Goal: Check status: Check status

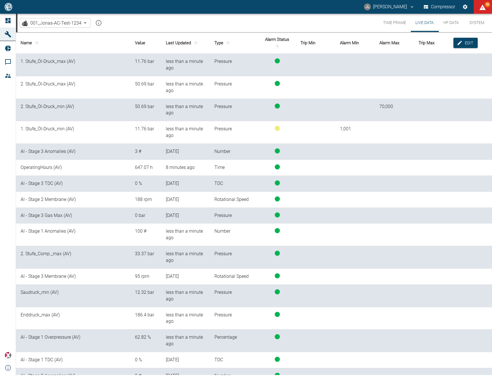
scroll to position [151, 0]
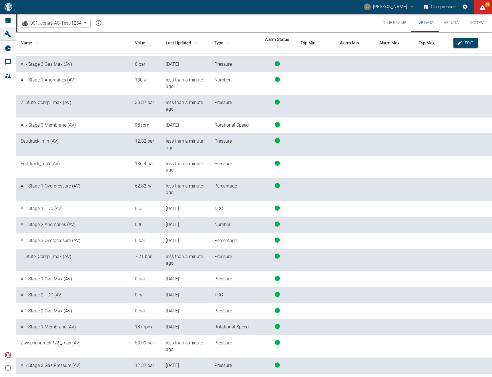
click at [399, 21] on button "Time Frame" at bounding box center [395, 23] width 32 height 18
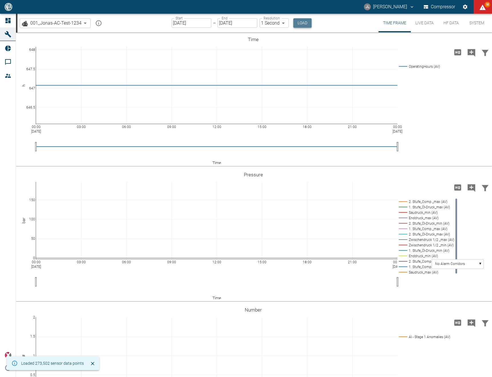
click at [301, 22] on button "Load" at bounding box center [302, 22] width 18 height 9
click at [447, 299] on div "00:00 Oct 9, 2025 03:00 06:00 09:00 12:00 15:00 18:00 21:00 00:00 Oct 10, 2025 …" at bounding box center [253, 235] width 475 height 129
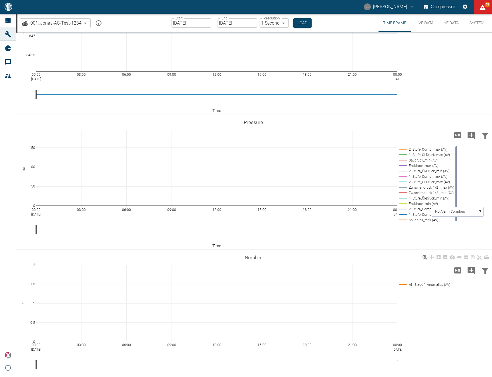
scroll to position [57, 0]
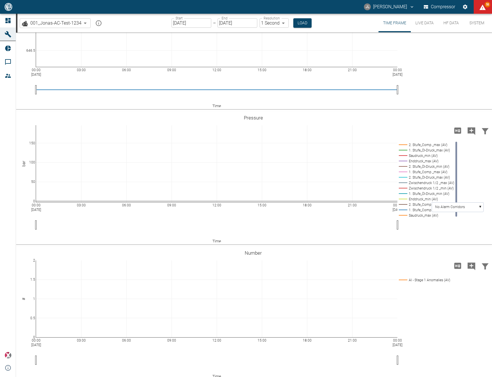
click at [230, 23] on input "[DATE]" at bounding box center [238, 22] width 40 height 9
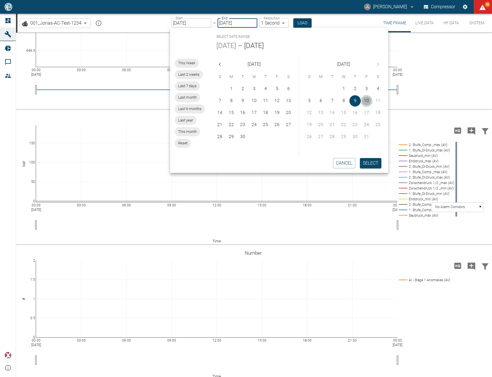
click at [369, 102] on button "10" at bounding box center [366, 100] width 11 height 11
type input "10/10/2025"
click at [369, 102] on button "10" at bounding box center [366, 100] width 11 height 11
type input "10/10/2025"
click at [374, 163] on button "Select" at bounding box center [370, 163] width 21 height 10
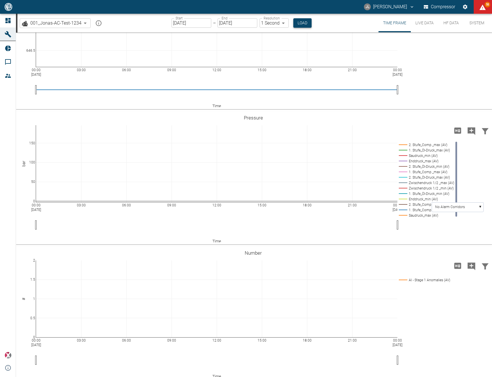
click at [303, 19] on button "Load" at bounding box center [302, 22] width 18 height 9
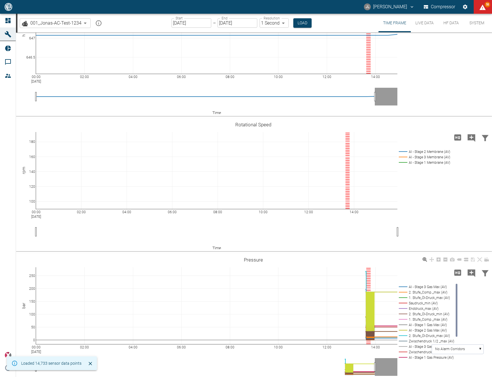
scroll to position [96, 0]
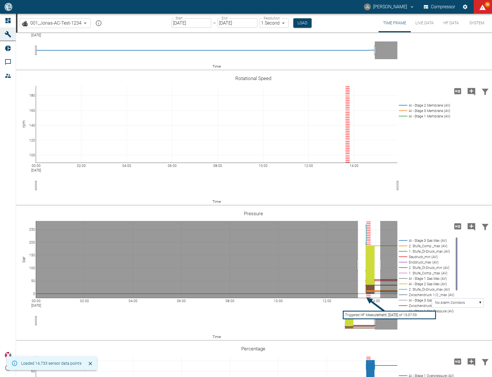
drag, startPoint x: 358, startPoint y: 265, endPoint x: 380, endPoint y: 268, distance: 22.6
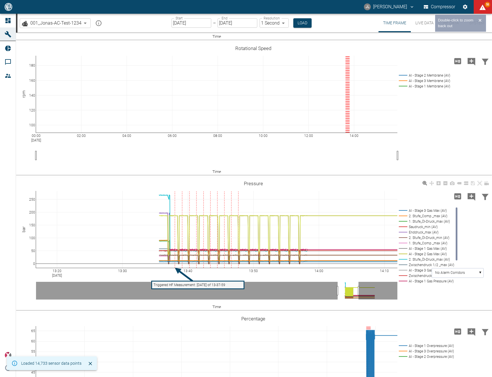
scroll to position [134, 0]
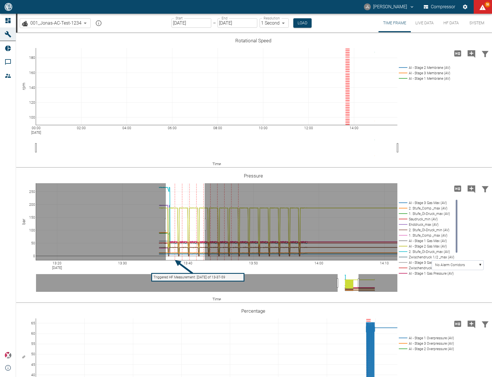
drag, startPoint x: 166, startPoint y: 225, endPoint x: 209, endPoint y: 226, distance: 43.2
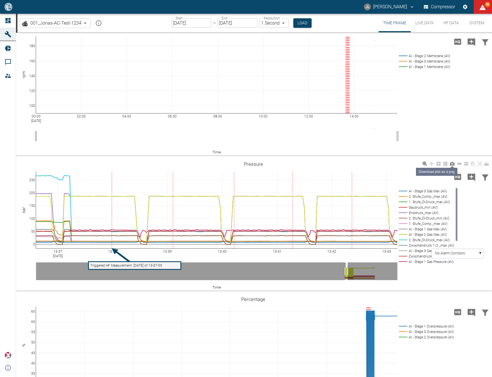
scroll to position [173, 0]
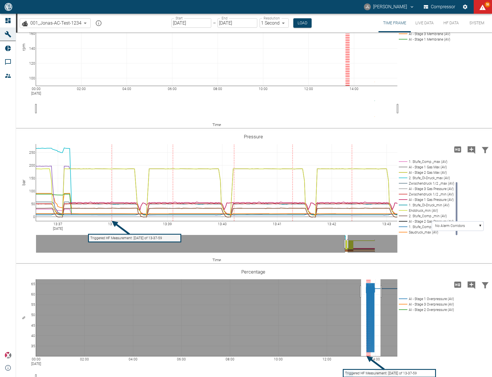
drag, startPoint x: 361, startPoint y: 292, endPoint x: 381, endPoint y: 289, distance: 19.6
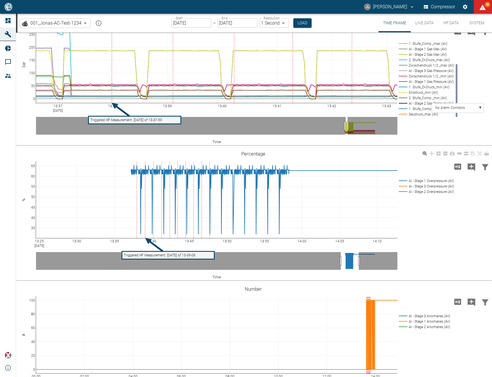
scroll to position [299, 0]
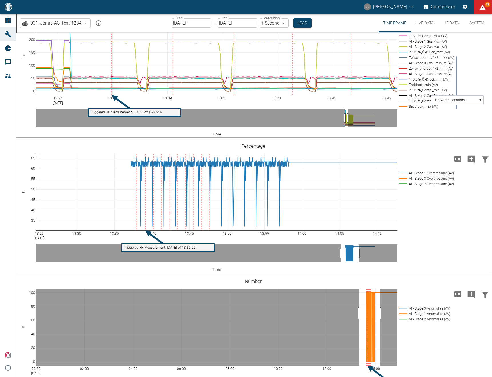
drag, startPoint x: 360, startPoint y: 313, endPoint x: 380, endPoint y: 312, distance: 20.7
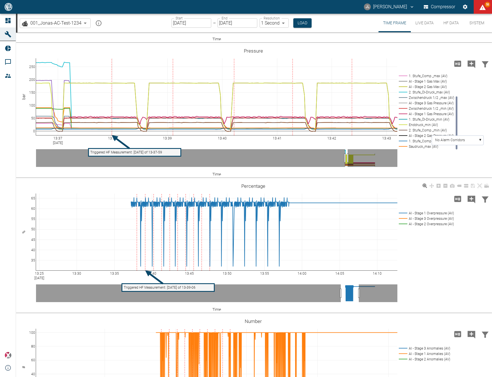
scroll to position [258, 0]
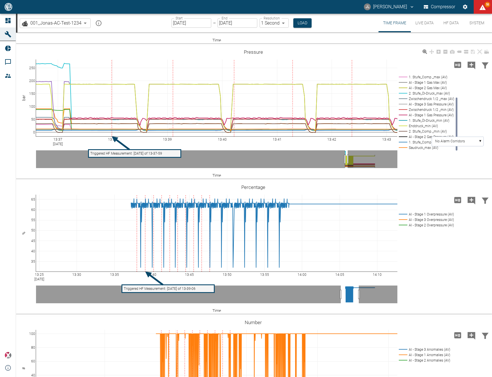
click at [435, 84] on rect at bounding box center [426, 82] width 57 height 5
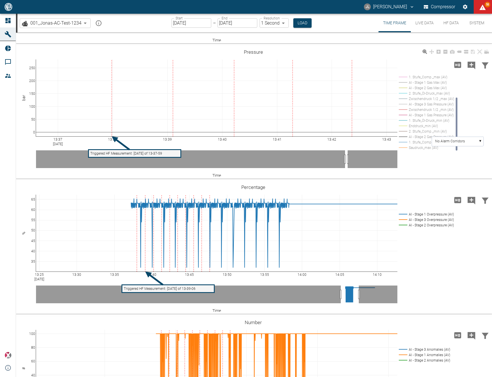
click at [435, 84] on rect at bounding box center [426, 82] width 57 height 5
click at [439, 87] on rect at bounding box center [426, 87] width 57 height 5
click at [438, 102] on rect at bounding box center [426, 104] width 57 height 5
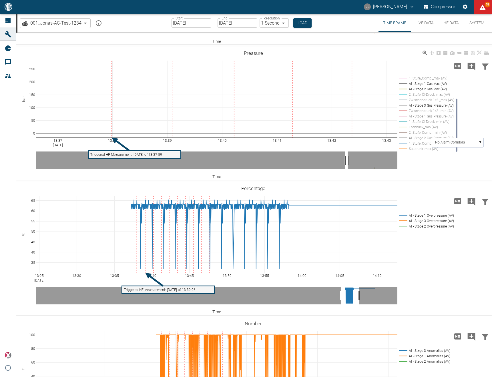
scroll to position [264, 0]
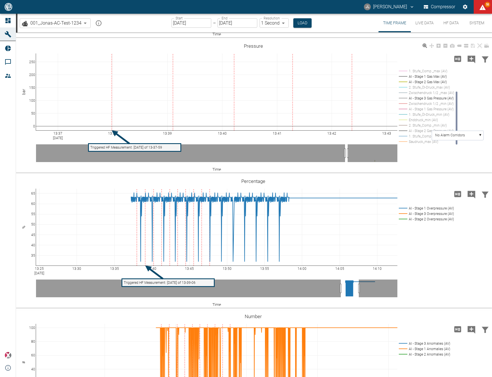
click at [420, 130] on rect at bounding box center [426, 130] width 57 height 5
click at [434, 109] on rect at bounding box center [426, 108] width 57 height 5
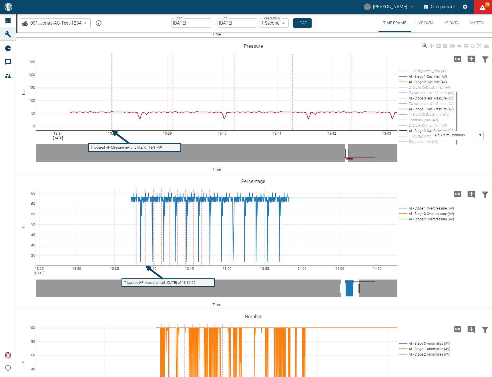
click at [418, 97] on rect at bounding box center [426, 98] width 57 height 5
click at [424, 132] on rect at bounding box center [426, 130] width 57 height 5
click at [426, 81] on rect at bounding box center [426, 81] width 57 height 5
click at [428, 77] on rect at bounding box center [426, 76] width 57 height 5
drag, startPoint x: 457, startPoint y: 120, endPoint x: 452, endPoint y: 92, distance: 28.7
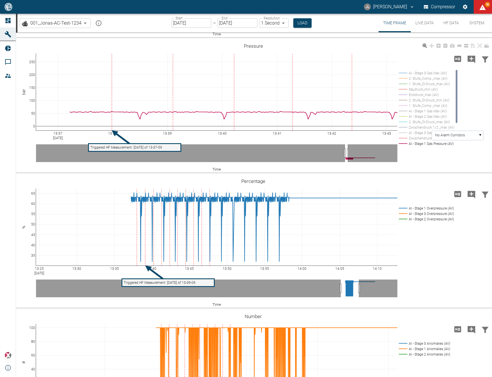
click at [454, 94] on g "AI - Stage 3 Gas Max (AV) 2. Stufe_Comp._max (AV) 1. Stufe_Öl-Druck_max (AV) Sa…" at bounding box center [428, 124] width 61 height 110
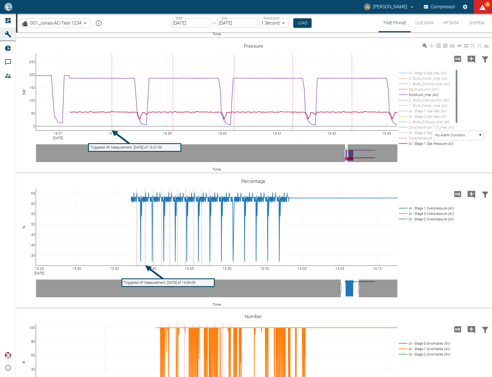
click at [442, 84] on rect at bounding box center [426, 83] width 57 height 5
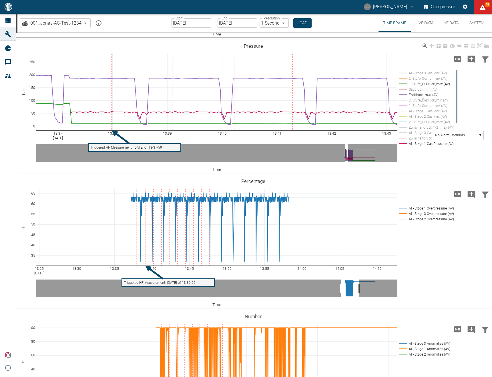
click at [433, 95] on rect at bounding box center [426, 94] width 57 height 5
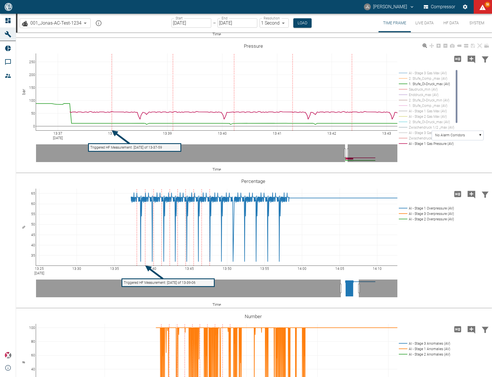
click at [455, 111] on rect at bounding box center [428, 107] width 61 height 77
drag, startPoint x: 457, startPoint y: 111, endPoint x: 446, endPoint y: 125, distance: 17.6
click at [454, 133] on icon "AI - Stage 3 Gas Max (AV) 2. Stufe_Comp._max (AV) 1. Stufe_Öl-Druck_max (AV) Sa…" at bounding box center [253, 106] width 475 height 129
click at [430, 114] on rect at bounding box center [426, 114] width 57 height 5
click at [422, 22] on button "Live Data" at bounding box center [424, 23] width 27 height 19
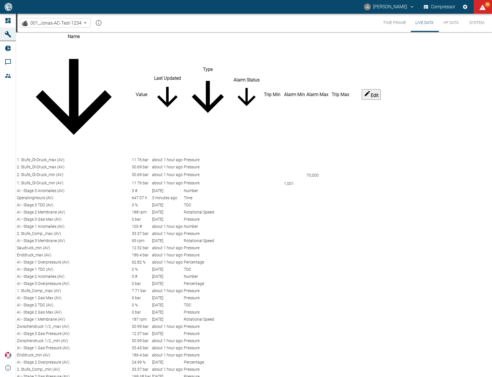
click at [183, 43] on th "Last Updated" at bounding box center [167, 94] width 31 height 123
click at [183, 39] on th "Last Updated" at bounding box center [167, 94] width 31 height 123
click at [169, 82] on icon "sort-time" at bounding box center [167, 97] width 31 height 31
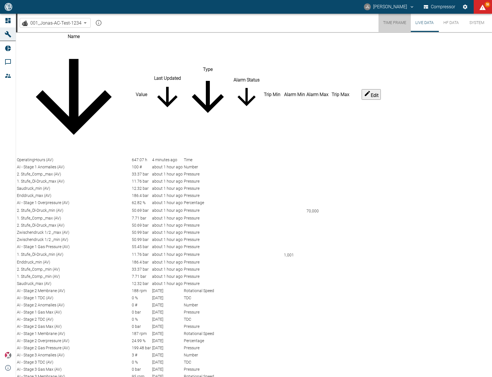
click at [401, 22] on button "Time Frame" at bounding box center [395, 23] width 32 height 18
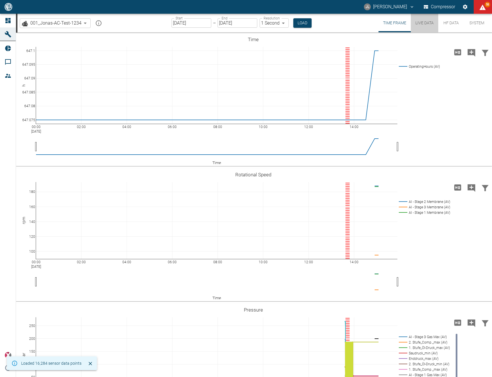
click at [418, 23] on button "Live Data" at bounding box center [424, 23] width 27 height 19
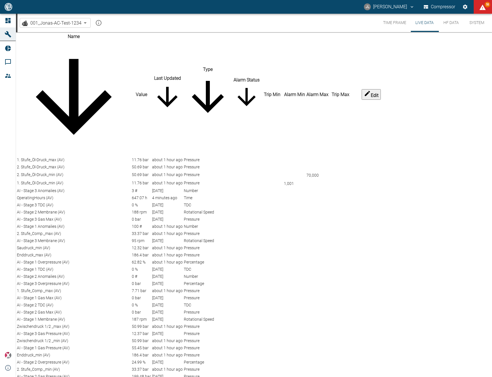
click at [394, 24] on button "Time Frame" at bounding box center [395, 23] width 32 height 18
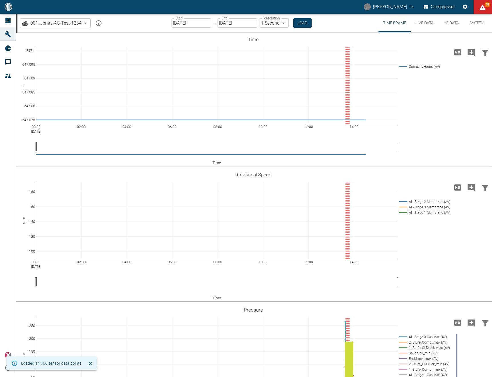
click at [426, 25] on button "Live Data" at bounding box center [424, 23] width 27 height 19
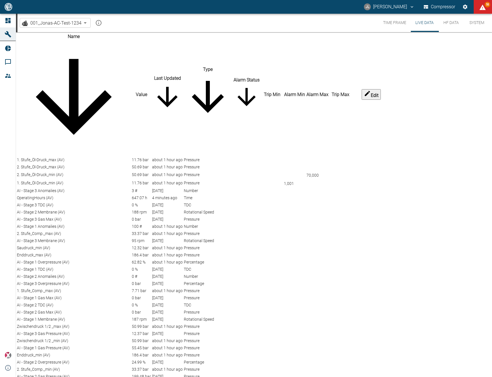
click at [422, 22] on button "Live Data" at bounding box center [424, 23] width 27 height 18
click at [387, 18] on button "Time Frame" at bounding box center [395, 23] width 32 height 18
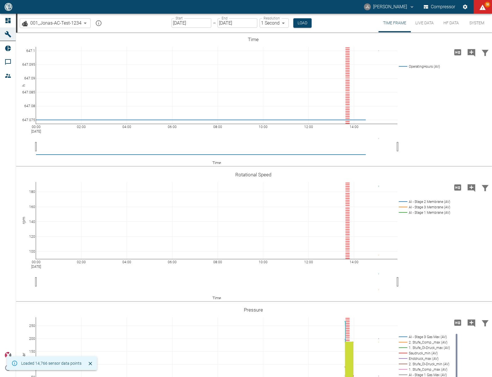
click at [421, 23] on button "Live Data" at bounding box center [424, 23] width 27 height 19
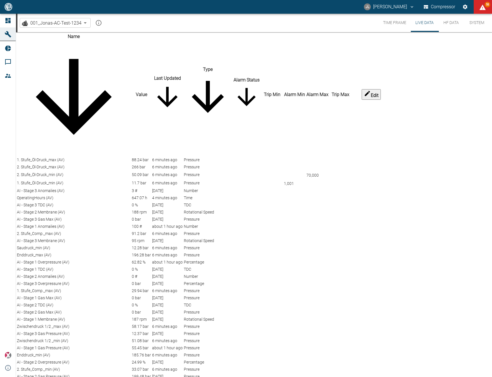
click at [397, 22] on button "Time Frame" at bounding box center [395, 23] width 32 height 18
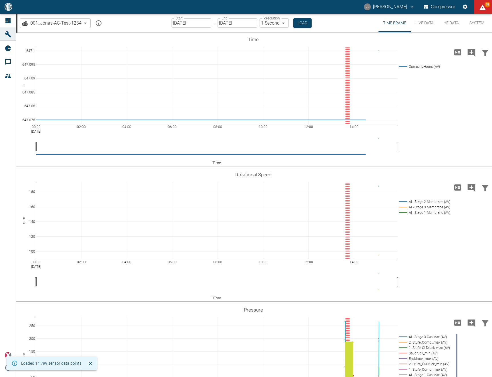
click at [425, 23] on button "Live Data" at bounding box center [424, 23] width 27 height 19
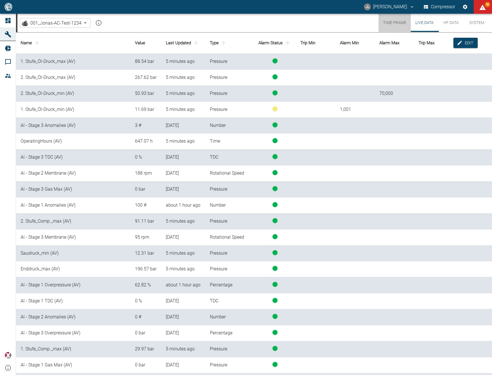
click at [390, 20] on button "Time Frame" at bounding box center [395, 23] width 32 height 18
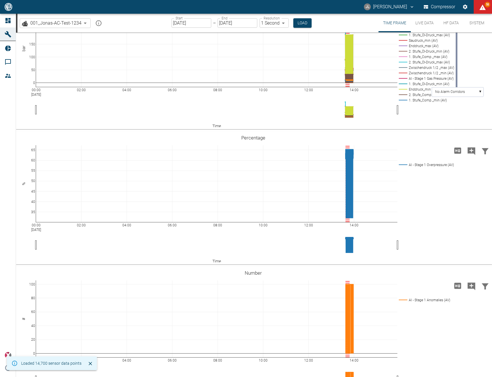
scroll to position [55, 0]
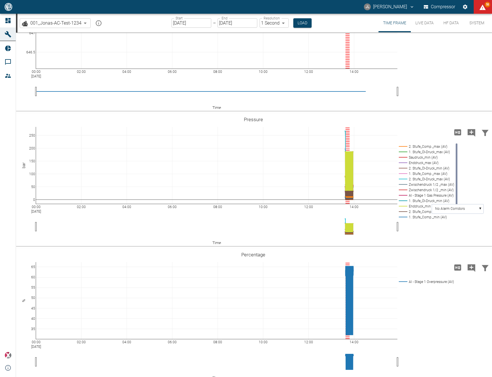
click at [429, 22] on button "Live Data" at bounding box center [424, 23] width 27 height 19
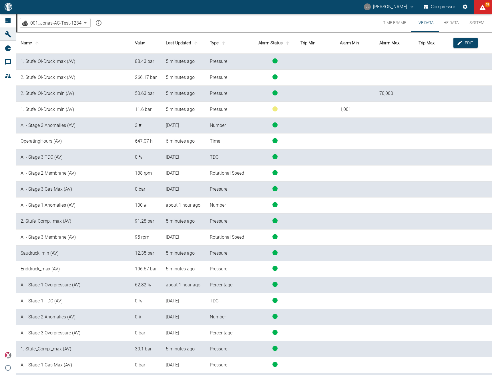
click at [187, 45] on th "Last Updated" at bounding box center [183, 42] width 44 height 21
click at [194, 45] on icon "sort-time" at bounding box center [195, 42] width 3 height 3
click at [401, 23] on button "Time Frame" at bounding box center [395, 23] width 32 height 18
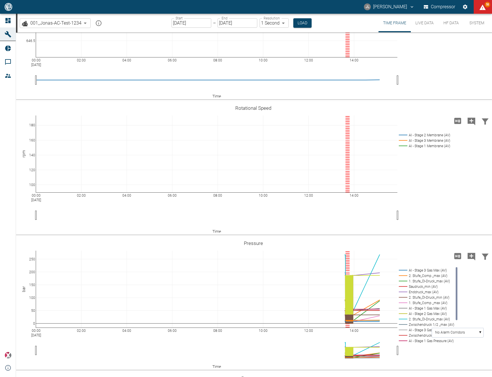
scroll to position [110, 0]
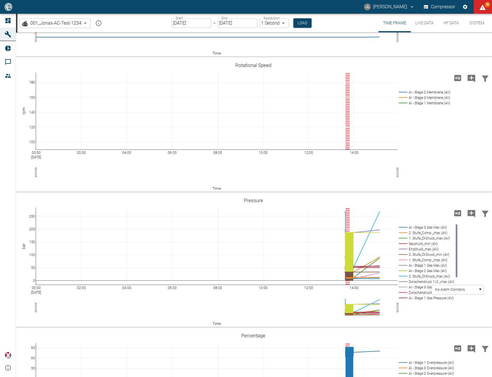
click at [420, 22] on button "Live Data" at bounding box center [424, 23] width 27 height 19
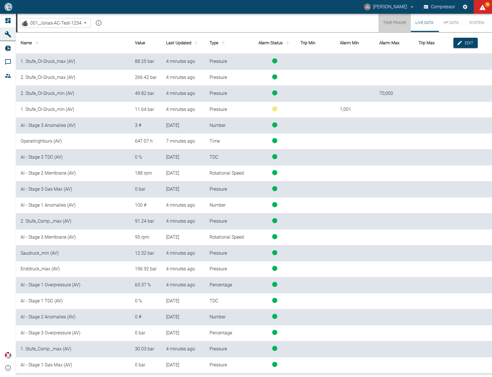
click at [395, 22] on button "Time Frame" at bounding box center [395, 23] width 32 height 18
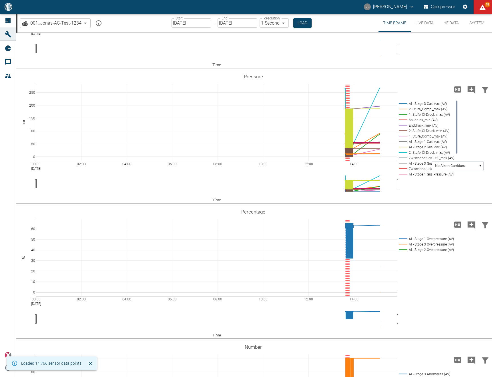
scroll to position [204, 0]
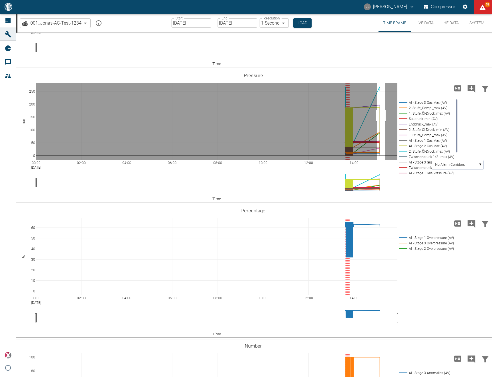
drag, startPoint x: 377, startPoint y: 146, endPoint x: 385, endPoint y: 147, distance: 8.1
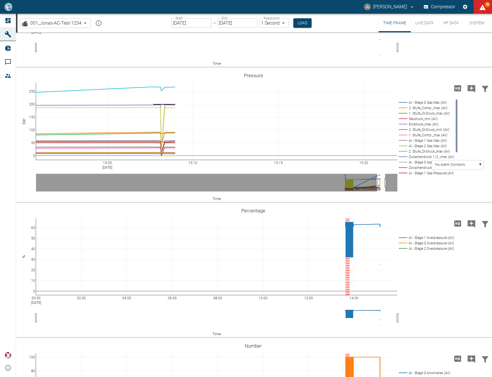
click at [449, 24] on button "HF Data" at bounding box center [451, 23] width 26 height 19
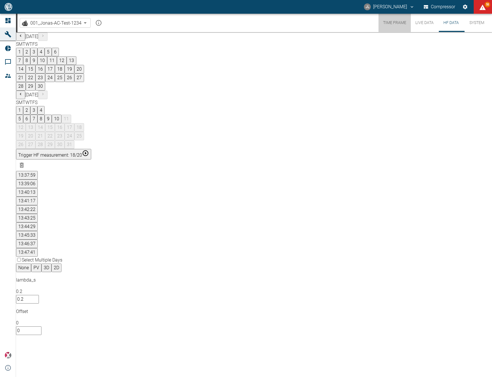
click at [389, 24] on button "Time Frame" at bounding box center [395, 23] width 32 height 18
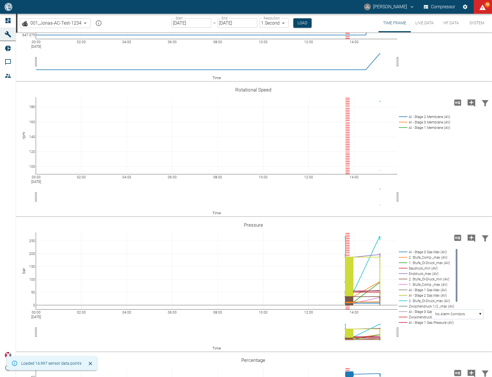
scroll to position [86, 0]
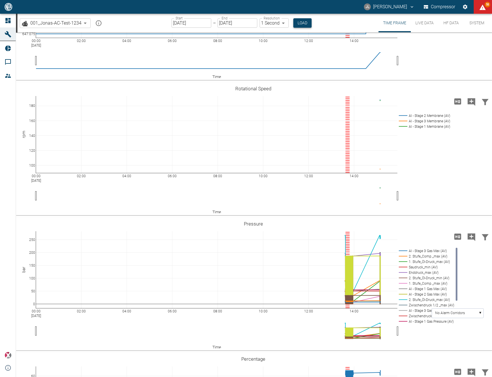
drag, startPoint x: 306, startPoint y: 17, endPoint x: 303, endPoint y: 19, distance: 3.5
click at [306, 17] on div "Start 10/10/2025 Start – End 10/10/2025 End Resolution 1 Second 1sec Resolution…" at bounding box center [242, 23] width 140 height 19
click at [303, 19] on button "Load" at bounding box center [302, 22] width 18 height 9
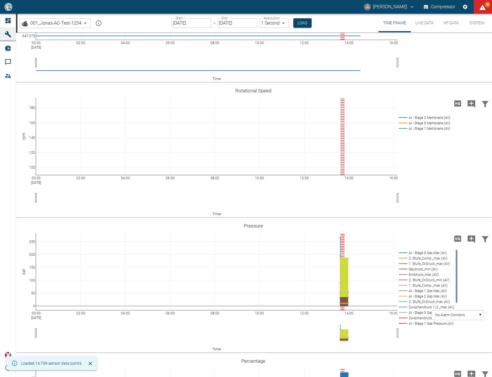
scroll to position [133, 0]
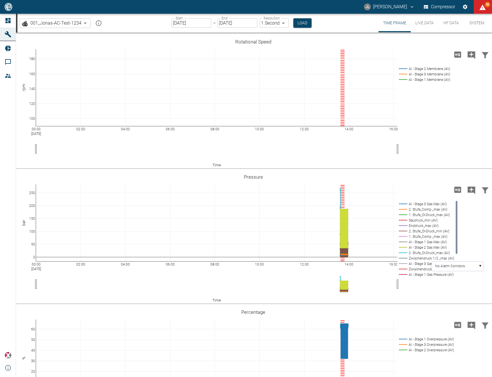
click at [11, 11] on div at bounding box center [8, 6] width 17 height 11
click at [9, 18] on icon at bounding box center [7, 20] width 5 height 5
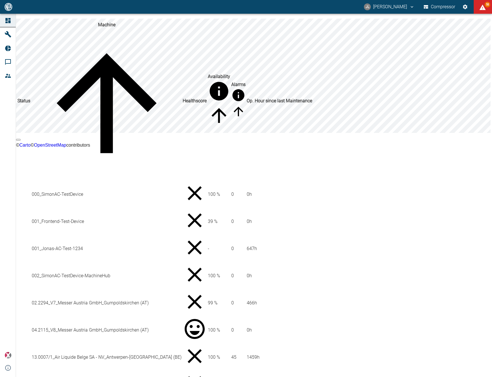
scroll to position [61, 0]
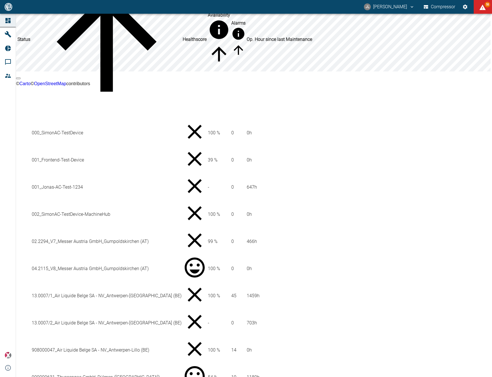
click at [73, 174] on td "001_Jonas-AC-Test-1234" at bounding box center [106, 187] width 150 height 27
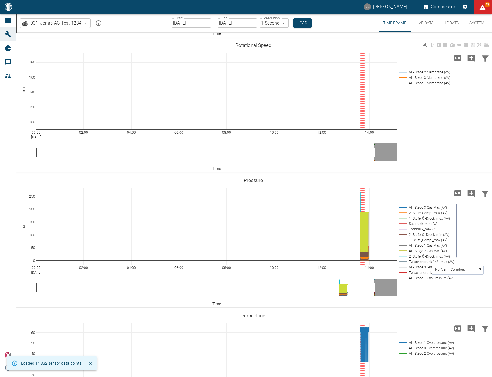
scroll to position [150, 0]
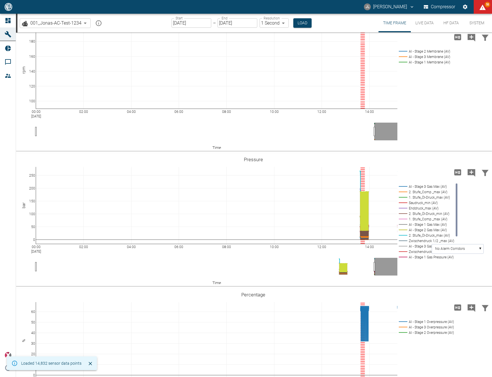
click at [420, 23] on button "Live Data" at bounding box center [424, 23] width 27 height 19
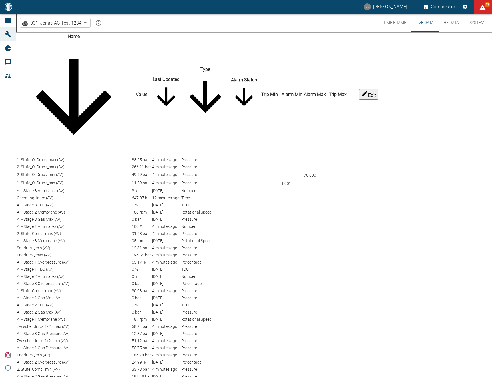
click at [392, 25] on button "Time Frame" at bounding box center [395, 23] width 32 height 18
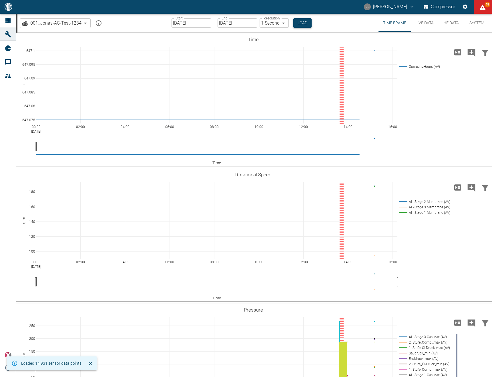
click at [301, 23] on button "Load" at bounding box center [302, 22] width 18 height 9
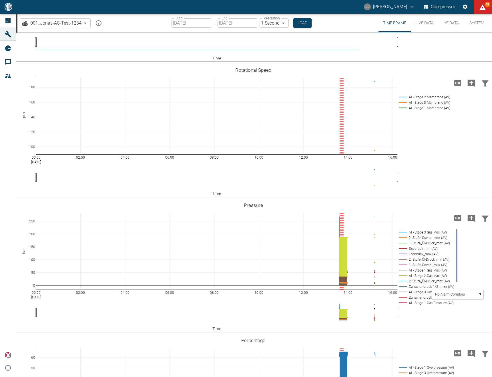
scroll to position [160, 0]
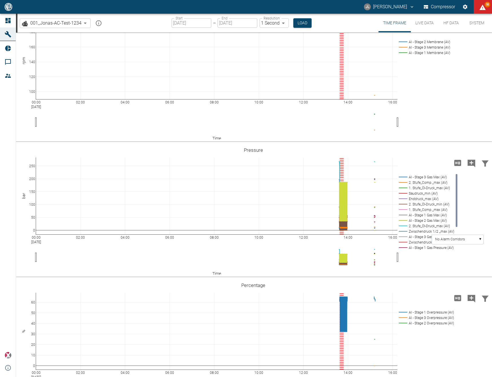
click at [11, 20] on icon at bounding box center [7, 20] width 5 height 5
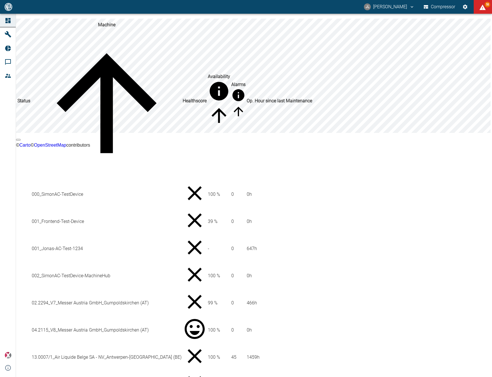
scroll to position [61, 0]
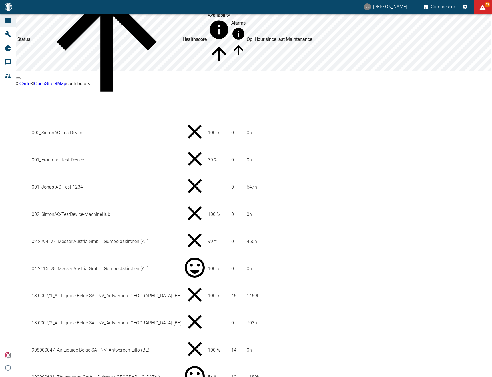
click at [101, 174] on td "001_Jonas-AC-Test-1234" at bounding box center [106, 187] width 150 height 27
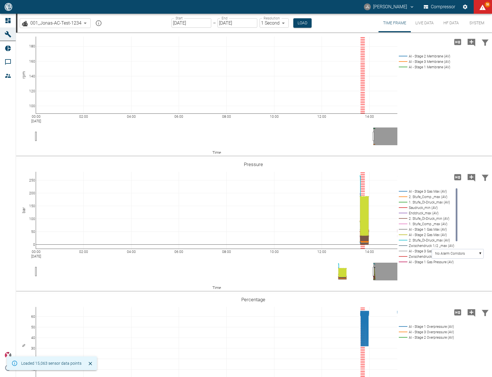
scroll to position [147, 0]
click at [308, 21] on button "Load" at bounding box center [302, 22] width 18 height 9
click at [448, 111] on div "00:00 Oct 10, 2025 02:00 04:00 06:00 08:00 10:00 12:00 14:00 100 120 140 160 18…" at bounding box center [253, 88] width 475 height 129
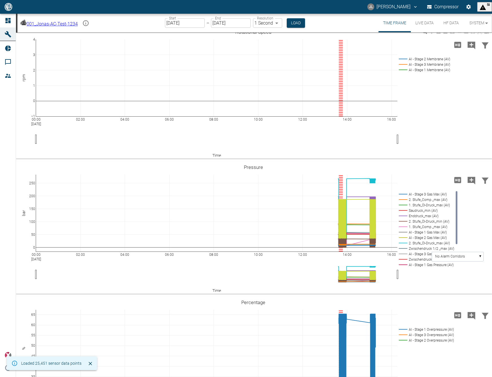
scroll to position [172, 0]
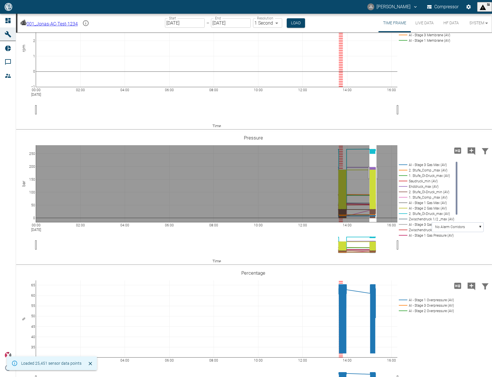
drag, startPoint x: 370, startPoint y: 173, endPoint x: 377, endPoint y: 173, distance: 7.2
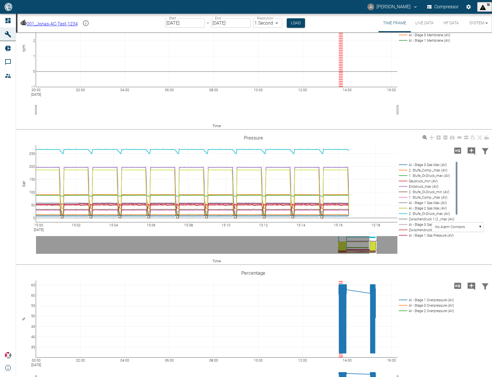
click at [417, 229] on rect at bounding box center [426, 229] width 57 height 5
click at [420, 230] on rect at bounding box center [426, 229] width 57 height 5
click at [420, 235] on rect at bounding box center [426, 235] width 57 height 5
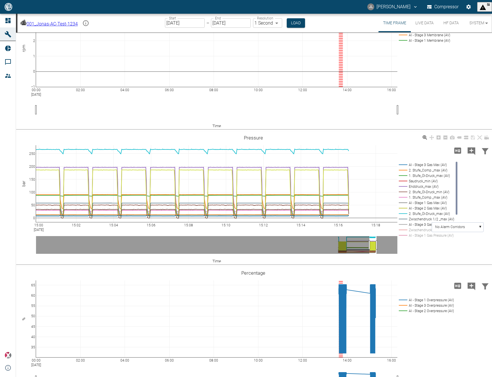
click at [415, 236] on rect at bounding box center [426, 235] width 57 height 5
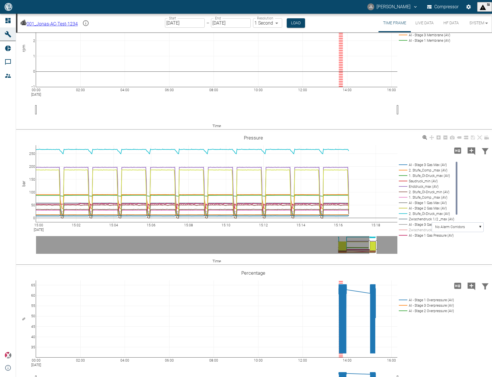
click at [415, 236] on rect at bounding box center [426, 235] width 57 height 5
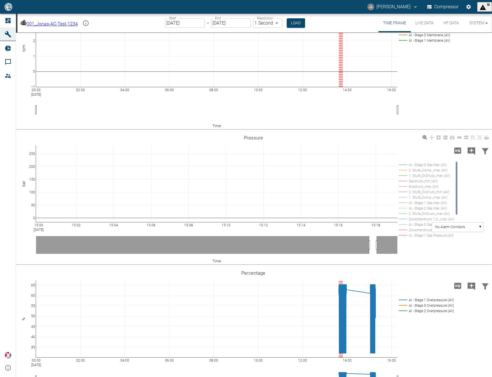
click at [416, 236] on rect at bounding box center [426, 235] width 57 height 5
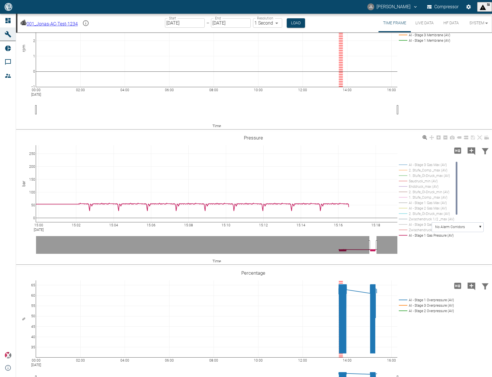
click at [443, 175] on rect at bounding box center [426, 175] width 57 height 5
drag, startPoint x: 456, startPoint y: 188, endPoint x: 457, endPoint y: 209, distance: 21.8
click at [458, 209] on rect at bounding box center [457, 209] width 2 height 53
click at [432, 207] on rect at bounding box center [426, 206] width 57 height 5
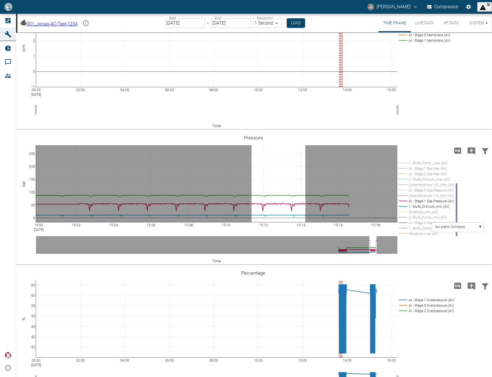
drag, startPoint x: 252, startPoint y: 204, endPoint x: 305, endPoint y: 209, distance: 54.0
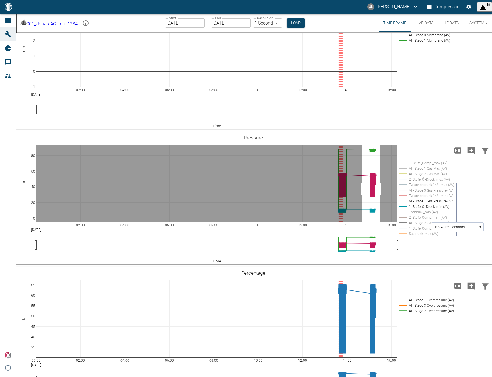
drag, startPoint x: 362, startPoint y: 189, endPoint x: 380, endPoint y: 191, distance: 17.2
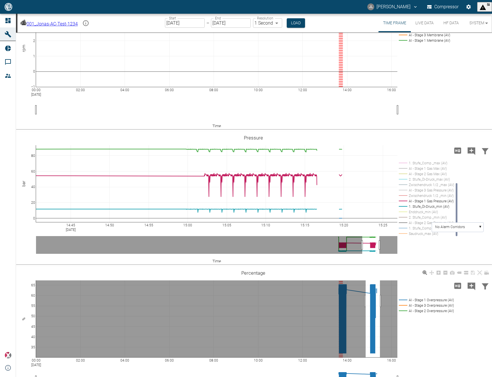
drag, startPoint x: 366, startPoint y: 301, endPoint x: 380, endPoint y: 303, distance: 14.4
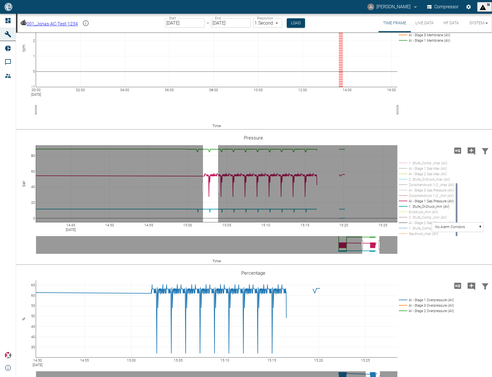
drag, startPoint x: 203, startPoint y: 188, endPoint x: 218, endPoint y: 192, distance: 15.6
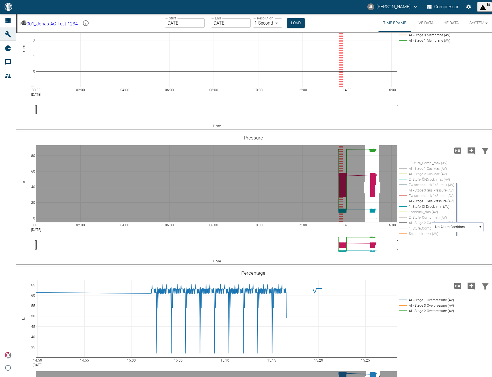
drag, startPoint x: 365, startPoint y: 188, endPoint x: 379, endPoint y: 188, distance: 14.0
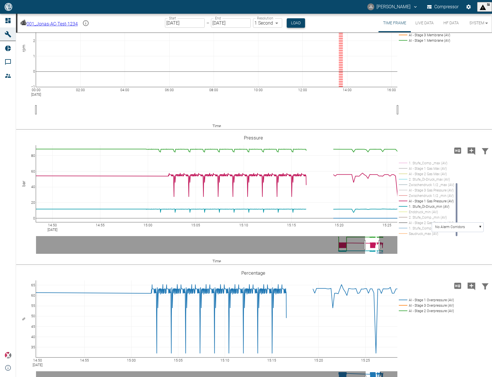
click at [304, 24] on button "Load" at bounding box center [296, 22] width 18 height 9
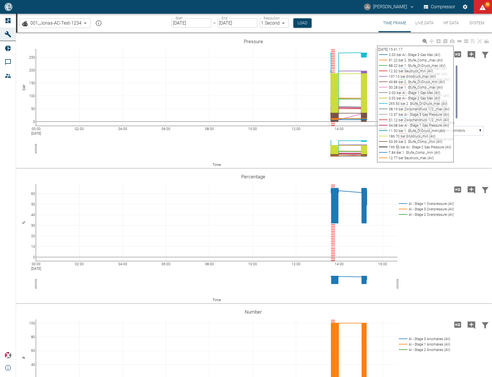
scroll to position [269, 0]
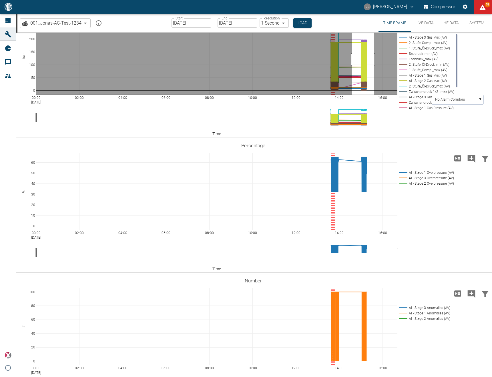
drag, startPoint x: 352, startPoint y: 90, endPoint x: 379, endPoint y: 91, distance: 26.6
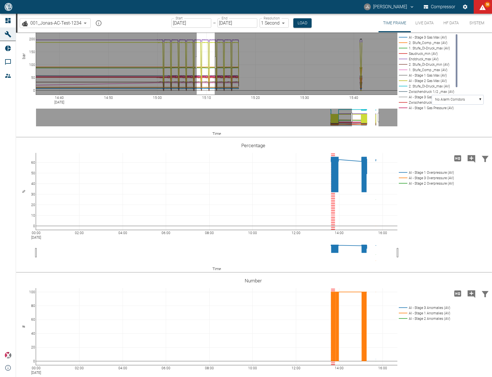
drag, startPoint x: 197, startPoint y: 93, endPoint x: 215, endPoint y: 94, distance: 18.0
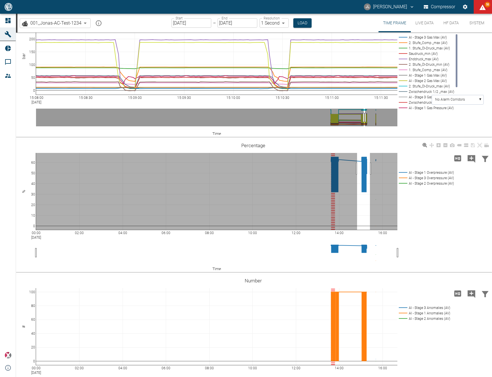
drag, startPoint x: 357, startPoint y: 199, endPoint x: 370, endPoint y: 198, distance: 12.6
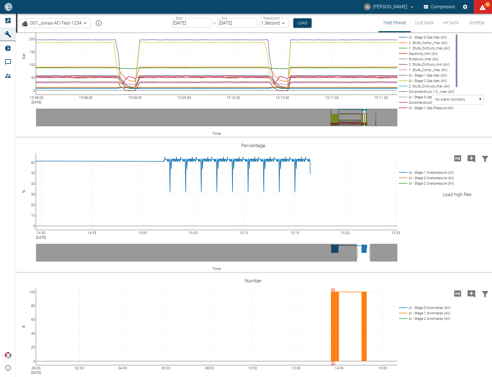
click at [456, 163] on icon "Load high Res" at bounding box center [457, 158] width 9 height 9
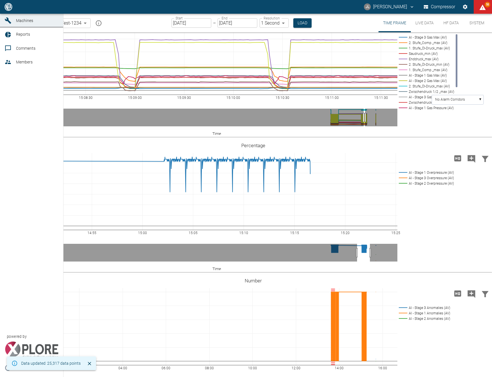
click at [8, 9] on icon at bounding box center [7, 6] width 5 height 5
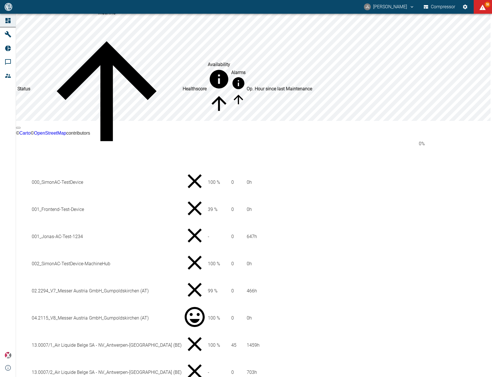
scroll to position [61, 0]
